Goal: Task Accomplishment & Management: Use online tool/utility

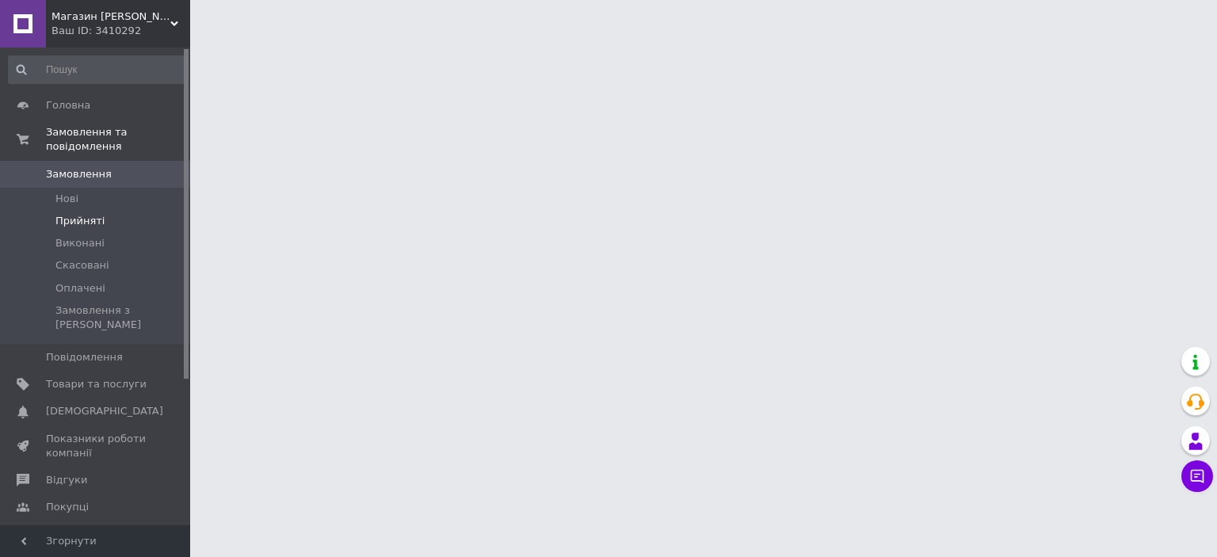
click at [71, 214] on span "Прийняті" at bounding box center [79, 221] width 49 height 14
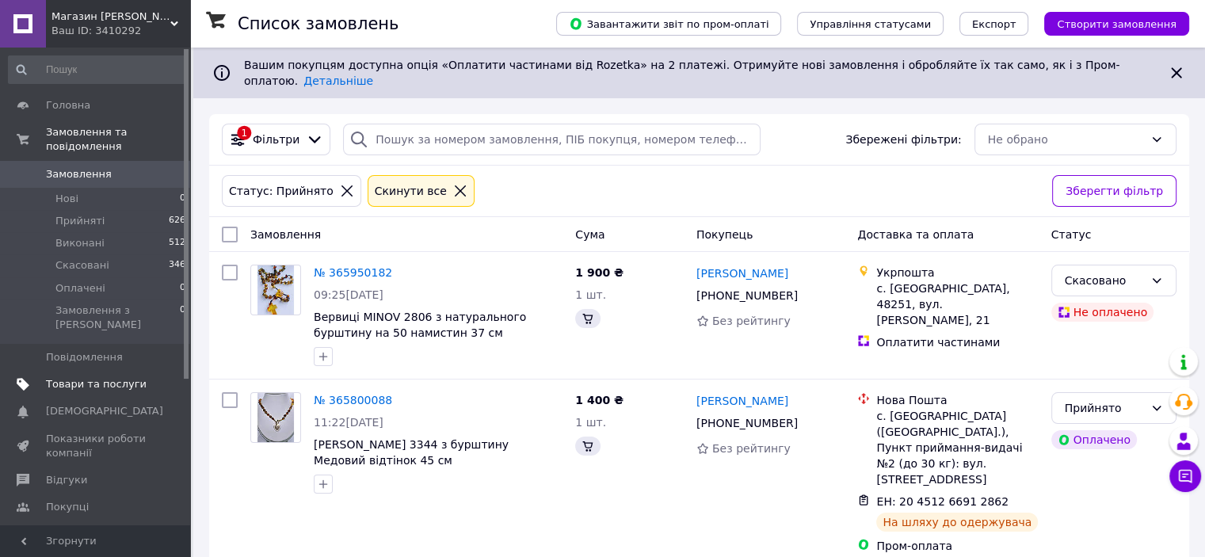
click at [89, 371] on link "Товари та послуги" at bounding box center [97, 384] width 195 height 27
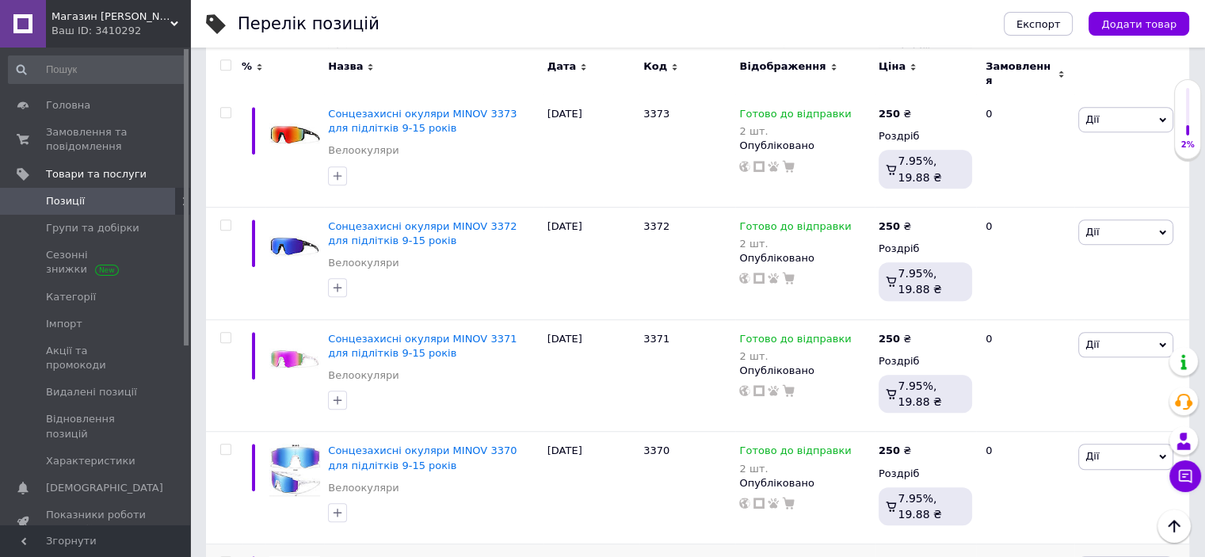
scroll to position [713, 0]
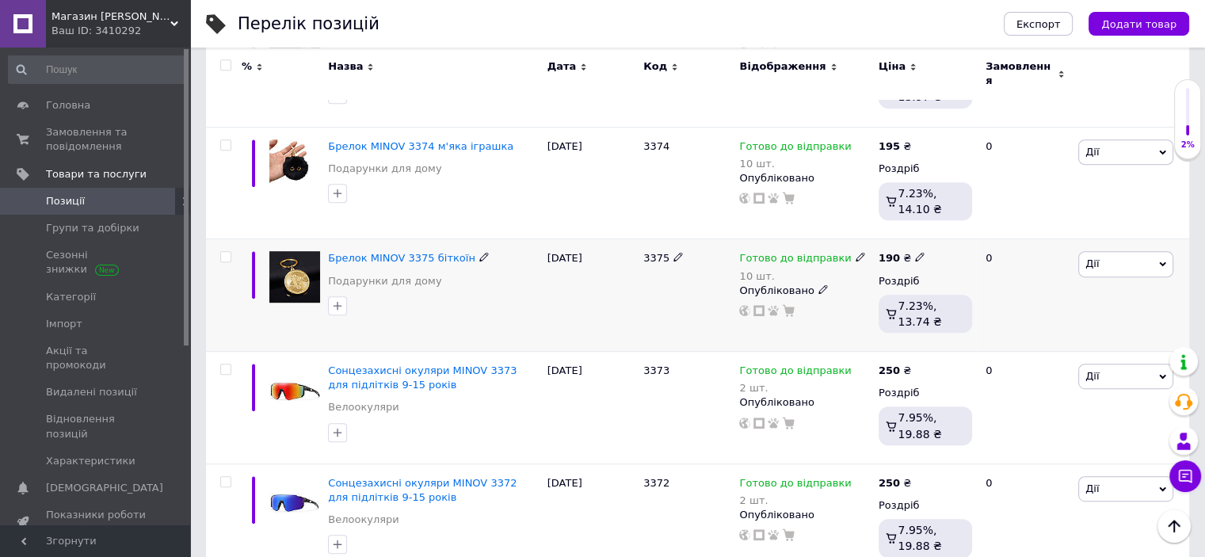
click at [1141, 251] on span "Дії" at bounding box center [1125, 263] width 95 height 25
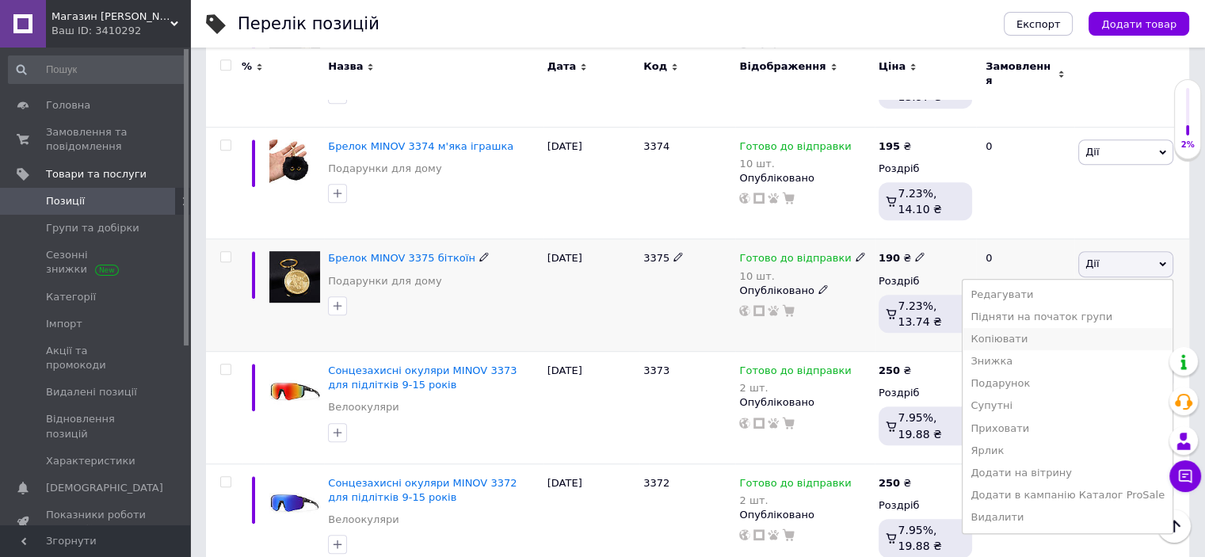
click at [1039, 328] on li "Копіювати" at bounding box center [1068, 339] width 210 height 22
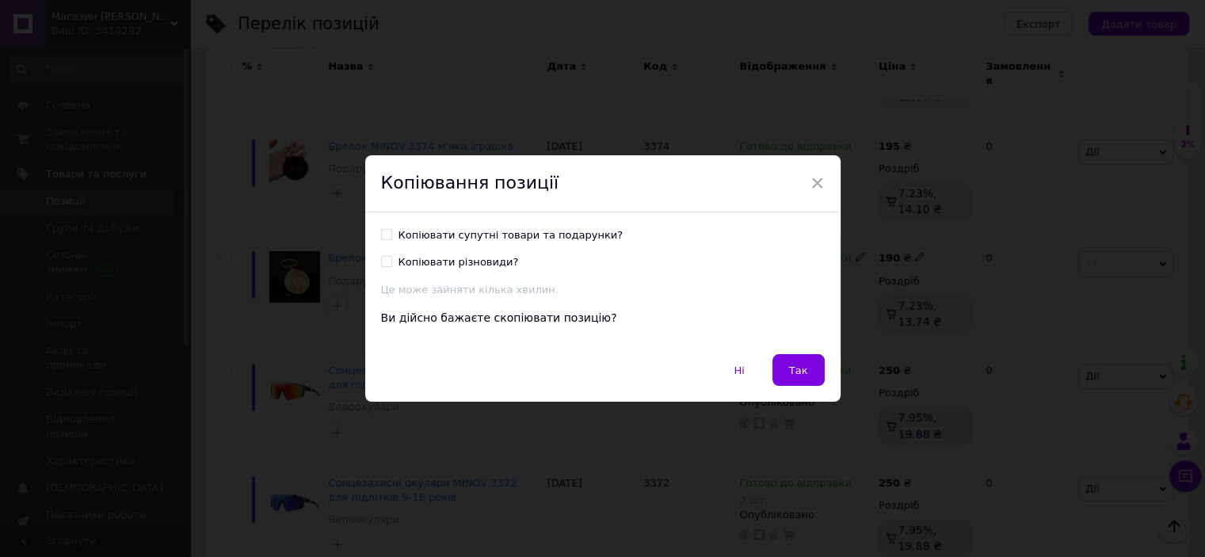
scroll to position [648, 0]
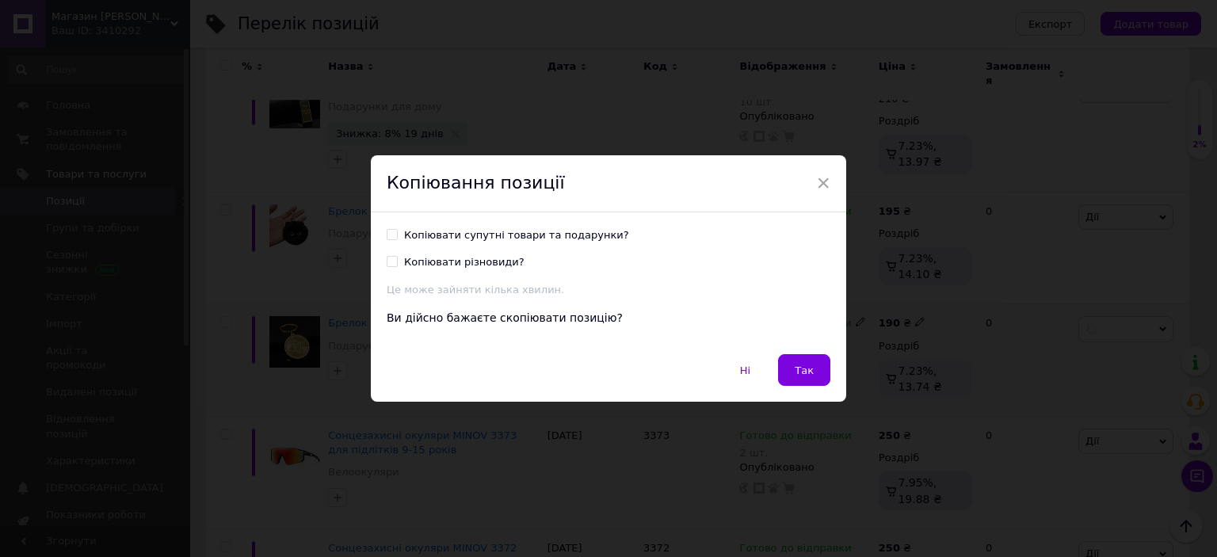
click at [390, 231] on input "Копіювати супутні товари та подарунки?" at bounding box center [392, 234] width 10 height 10
checkbox input "true"
click at [800, 371] on span "Так" at bounding box center [804, 370] width 19 height 12
